Goal: Entertainment & Leisure: Consume media (video, audio)

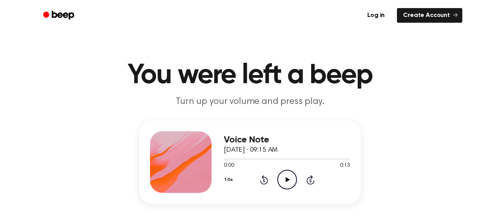
click at [280, 184] on icon "Play Audio" at bounding box center [287, 180] width 20 height 20
click at [290, 179] on icon "Play Audio" at bounding box center [287, 180] width 20 height 20
click at [286, 179] on icon at bounding box center [287, 179] width 4 height 5
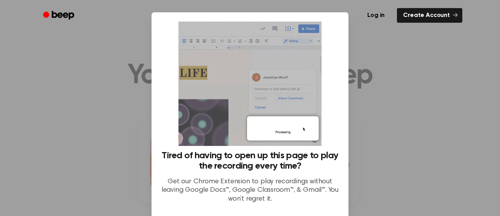
click at [425, 180] on div at bounding box center [250, 108] width 500 height 216
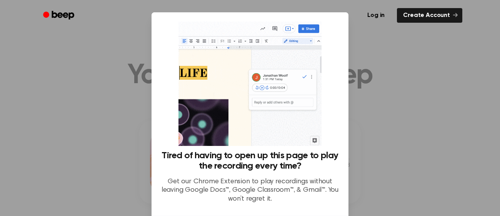
click at [378, 33] on div at bounding box center [250, 108] width 500 height 216
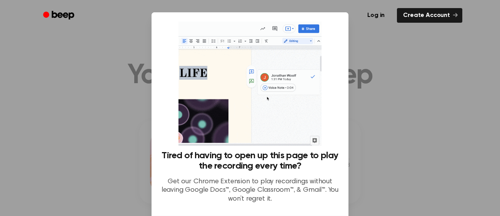
click at [118, 104] on div at bounding box center [250, 108] width 500 height 216
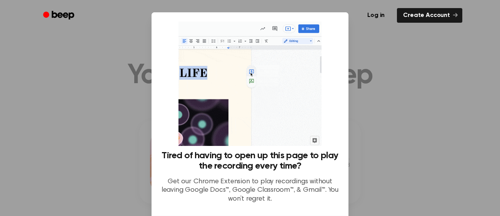
click at [313, 128] on img at bounding box center [249, 84] width 143 height 124
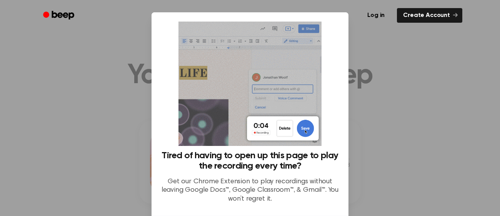
click at [276, 120] on img at bounding box center [249, 84] width 143 height 124
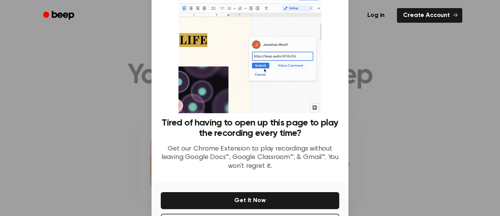
scroll to position [63, 0]
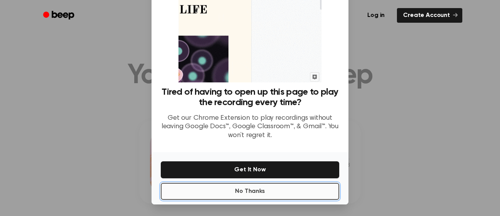
click at [261, 192] on button "No Thanks" at bounding box center [250, 191] width 178 height 17
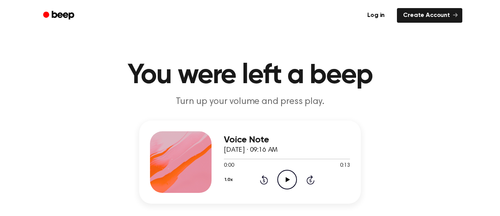
click at [283, 175] on icon "Play Audio" at bounding box center [287, 180] width 20 height 20
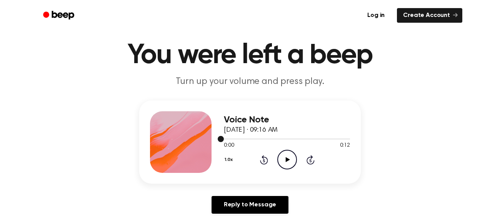
scroll to position [22, 0]
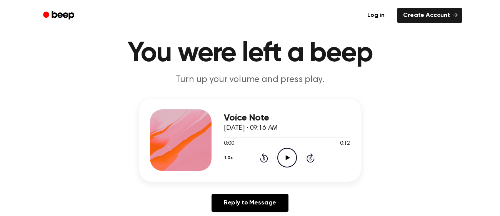
click at [280, 156] on icon "Play Audio" at bounding box center [287, 158] width 20 height 20
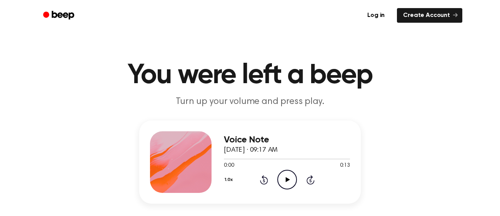
click at [282, 176] on icon "Play Audio" at bounding box center [287, 180] width 20 height 20
click at [282, 175] on icon "Play Audio" at bounding box center [287, 180] width 20 height 20
click at [282, 179] on icon "Play Audio" at bounding box center [287, 180] width 20 height 20
click at [282, 179] on icon "Pause Audio" at bounding box center [287, 180] width 20 height 20
click at [290, 177] on icon "Play Audio" at bounding box center [287, 180] width 20 height 20
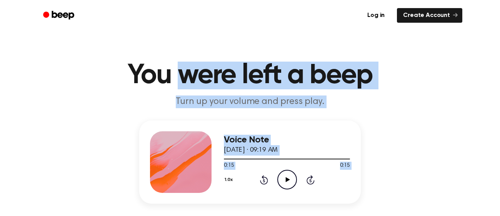
drag, startPoint x: 290, startPoint y: 177, endPoint x: 184, endPoint y: -24, distance: 227.4
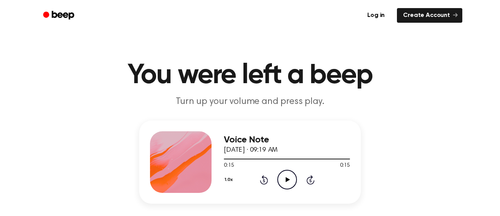
click at [221, 17] on ul "Log in Create Account" at bounding box center [274, 16] width 375 height 18
click at [271, 196] on div "Voice Note September 23, 2025 · 09:25 AM 0:00 0:19 Your browser does not suppor…" at bounding box center [249, 161] width 221 height 83
click at [281, 183] on icon "Play Audio" at bounding box center [287, 180] width 20 height 20
click at [280, 179] on icon "Play Audio" at bounding box center [287, 180] width 20 height 20
click at [285, 185] on icon "Play Audio" at bounding box center [287, 180] width 20 height 20
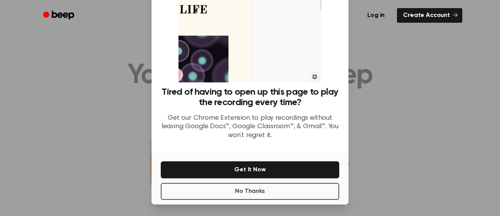
scroll to position [63, 0]
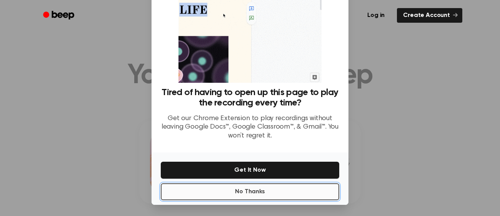
click at [303, 193] on button "No Thanks" at bounding box center [250, 191] width 178 height 17
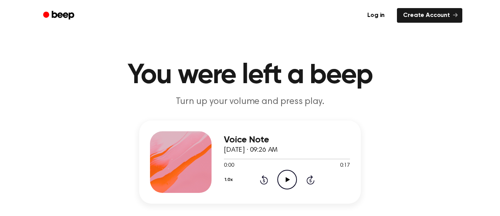
click at [280, 176] on icon "Play Audio" at bounding box center [287, 180] width 20 height 20
